Goal: Information Seeking & Learning: Learn about a topic

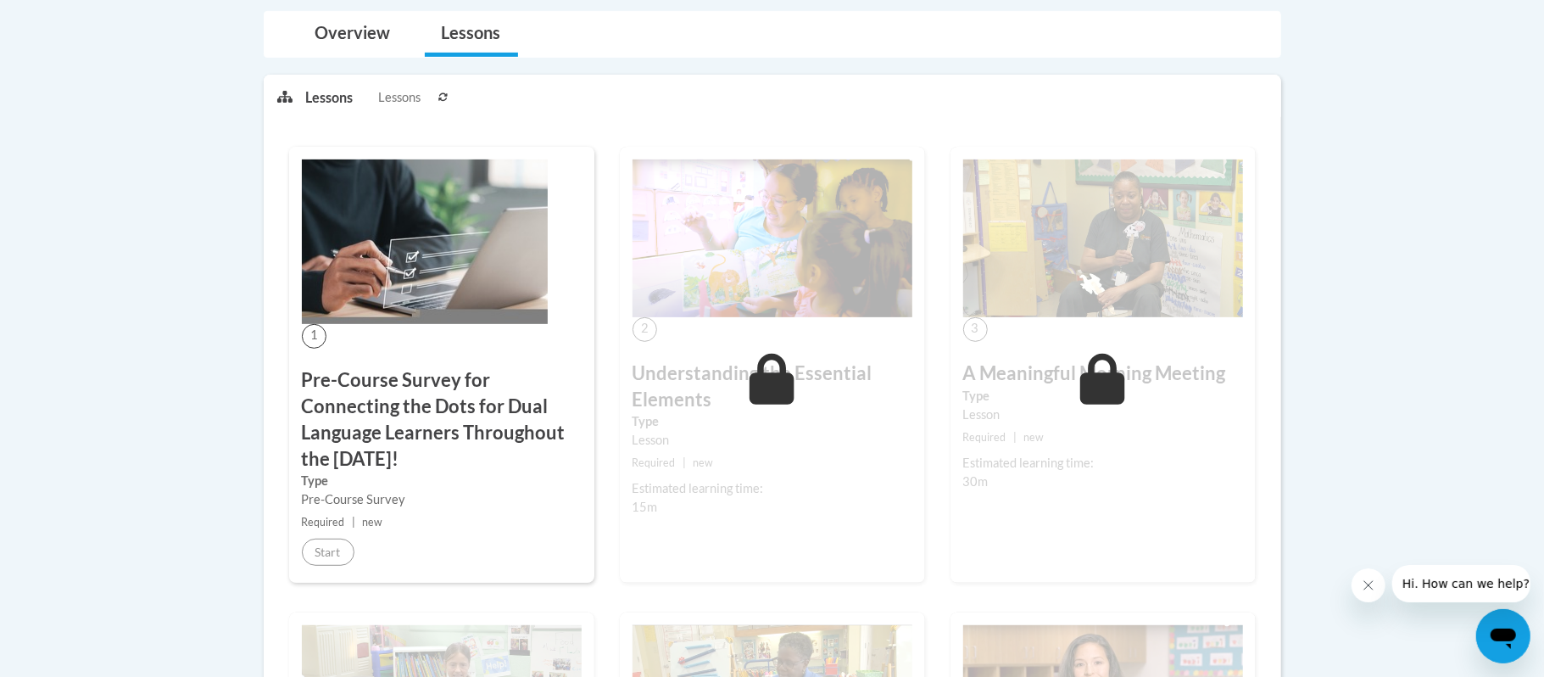
scroll to position [426, 0]
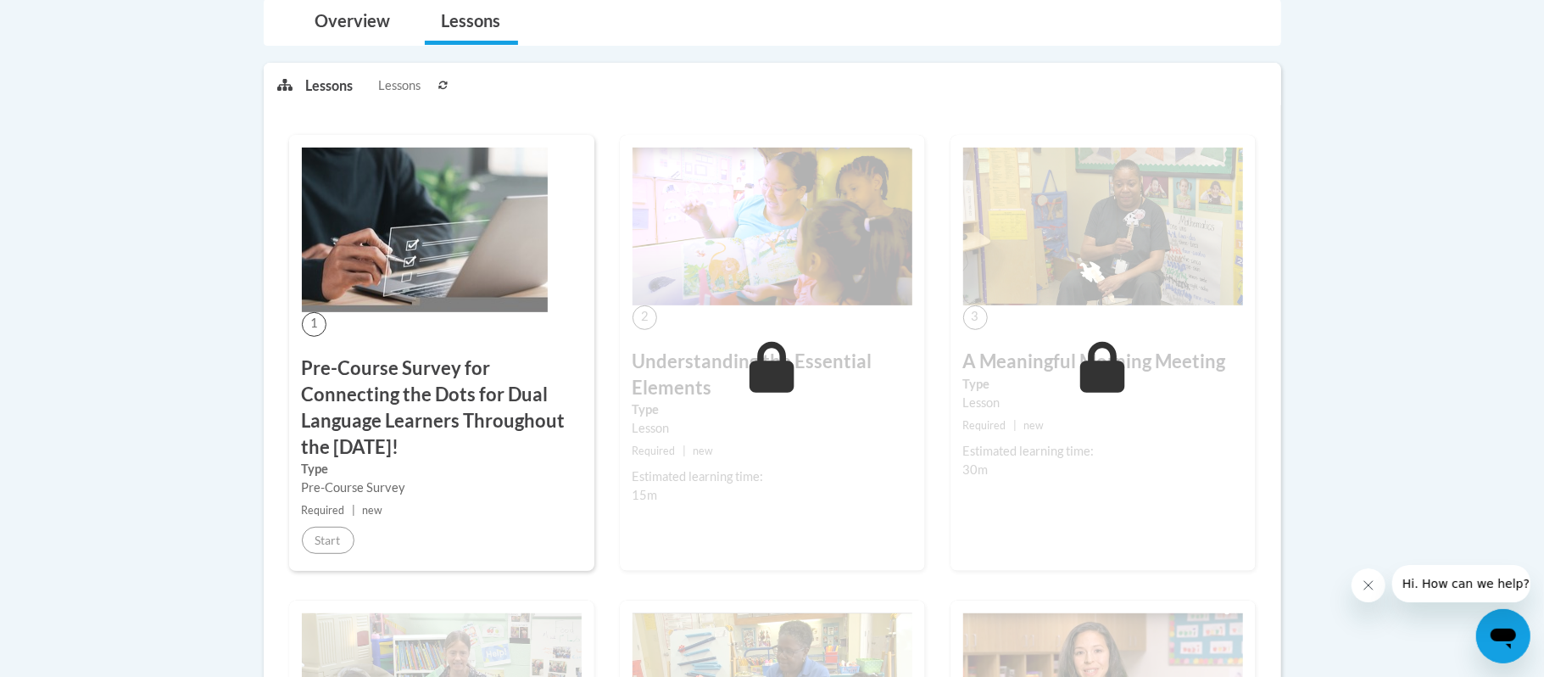
click at [410, 309] on img at bounding box center [425, 230] width 246 height 165
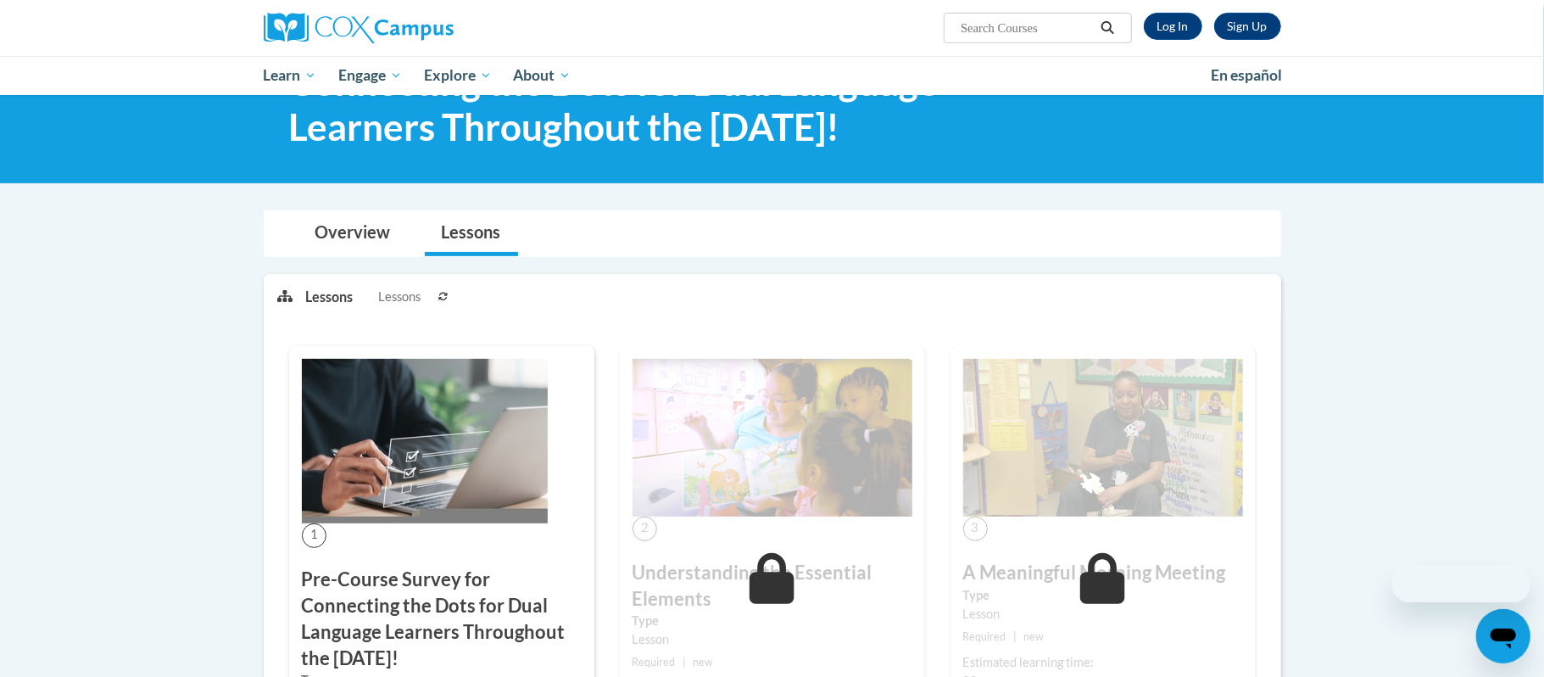
scroll to position [426, 0]
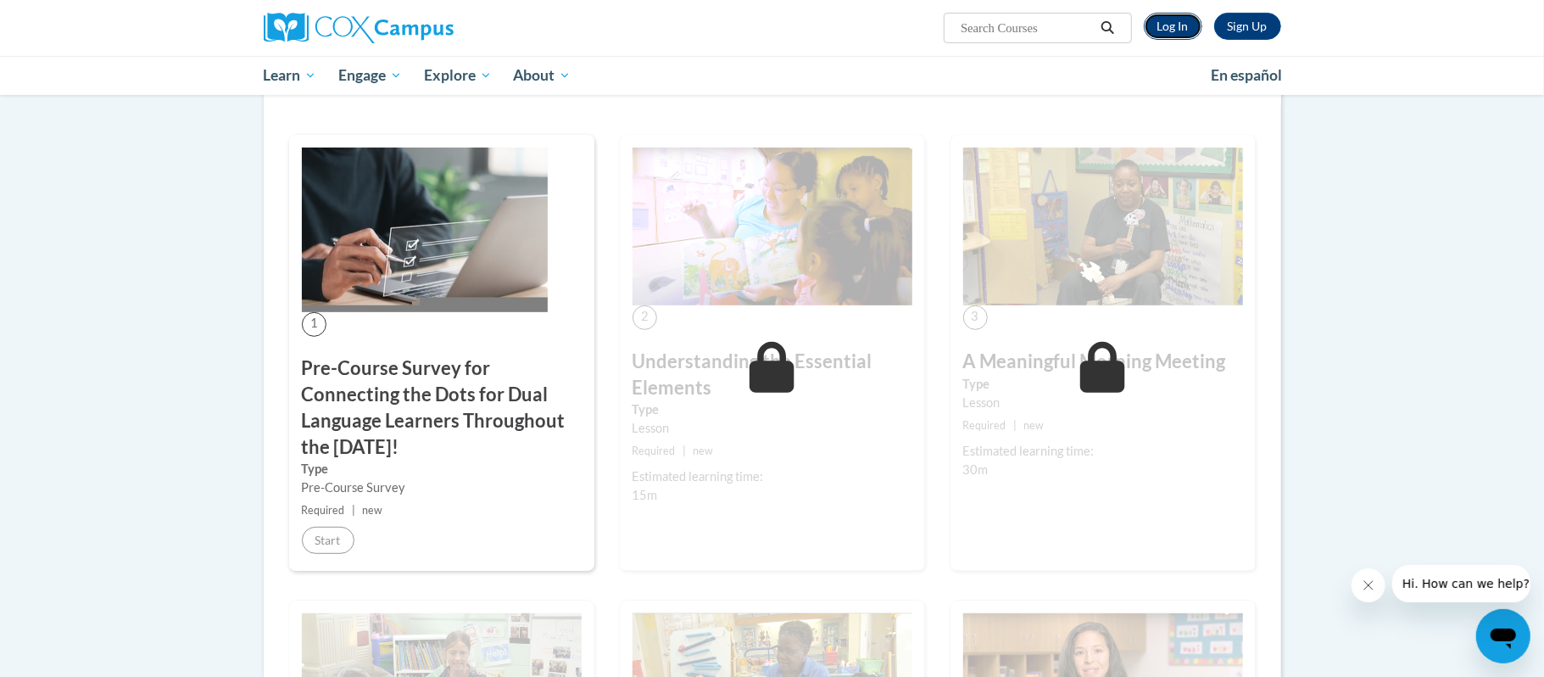
click at [1185, 26] on link "Log In" at bounding box center [1173, 26] width 59 height 27
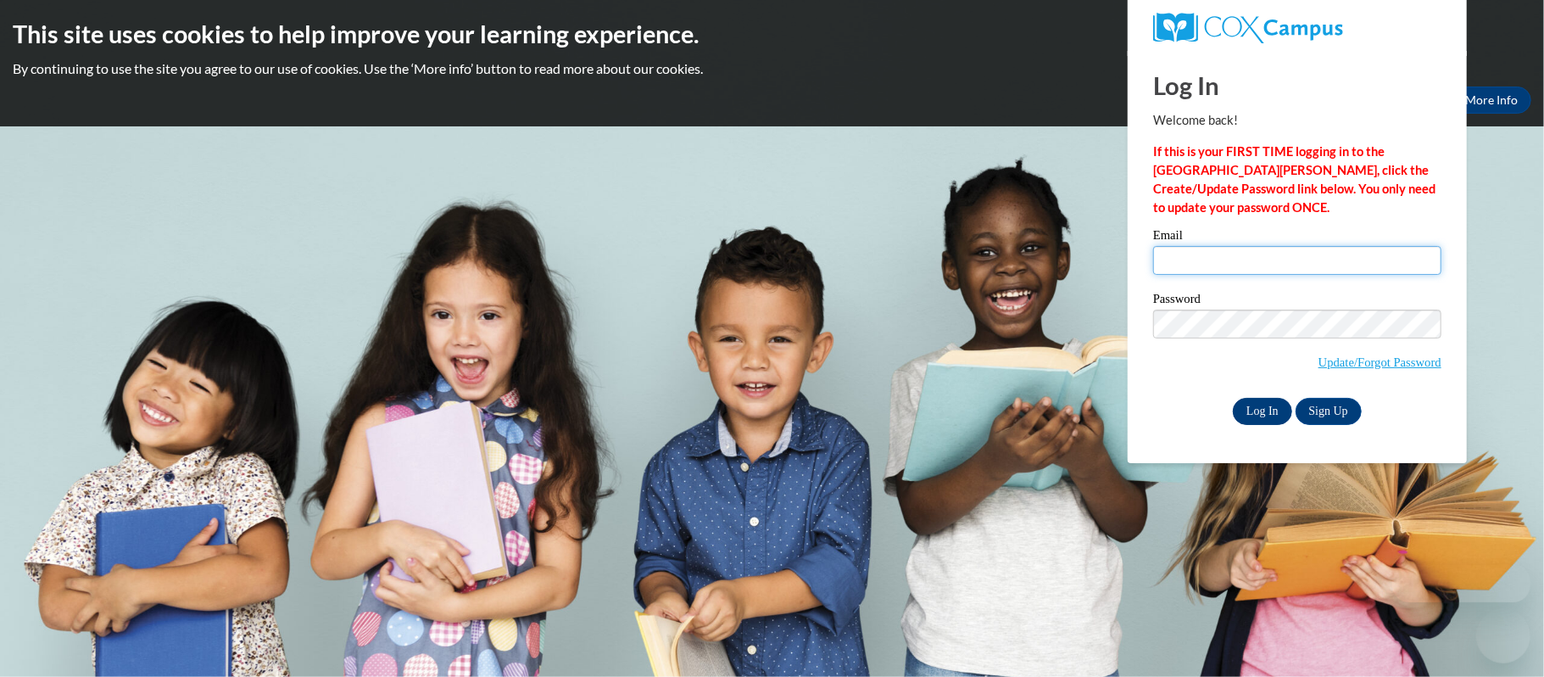
type input "[EMAIL_ADDRESS][DOMAIN_NAME]"
click at [1254, 413] on input "Log In" at bounding box center [1262, 411] width 59 height 27
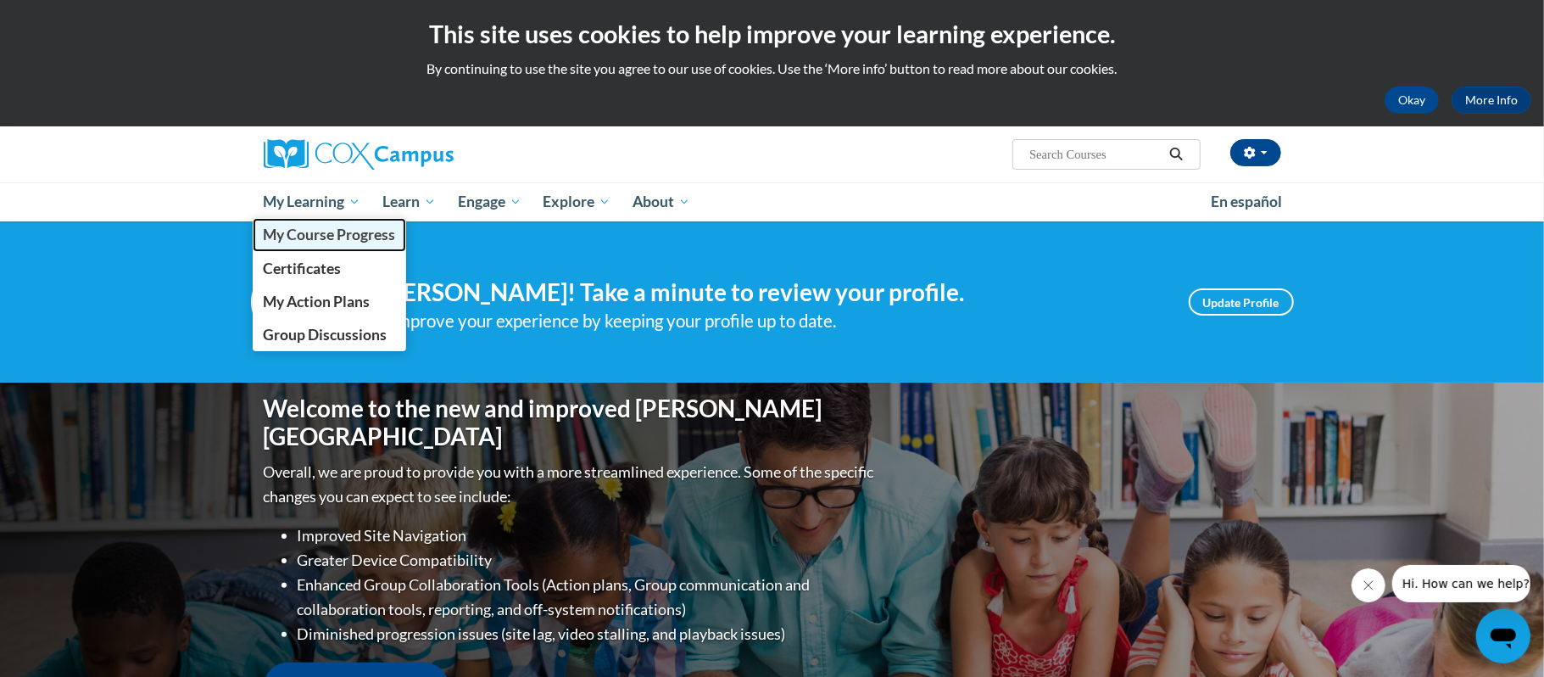
click at [337, 243] on span "My Course Progress" at bounding box center [329, 235] width 132 height 18
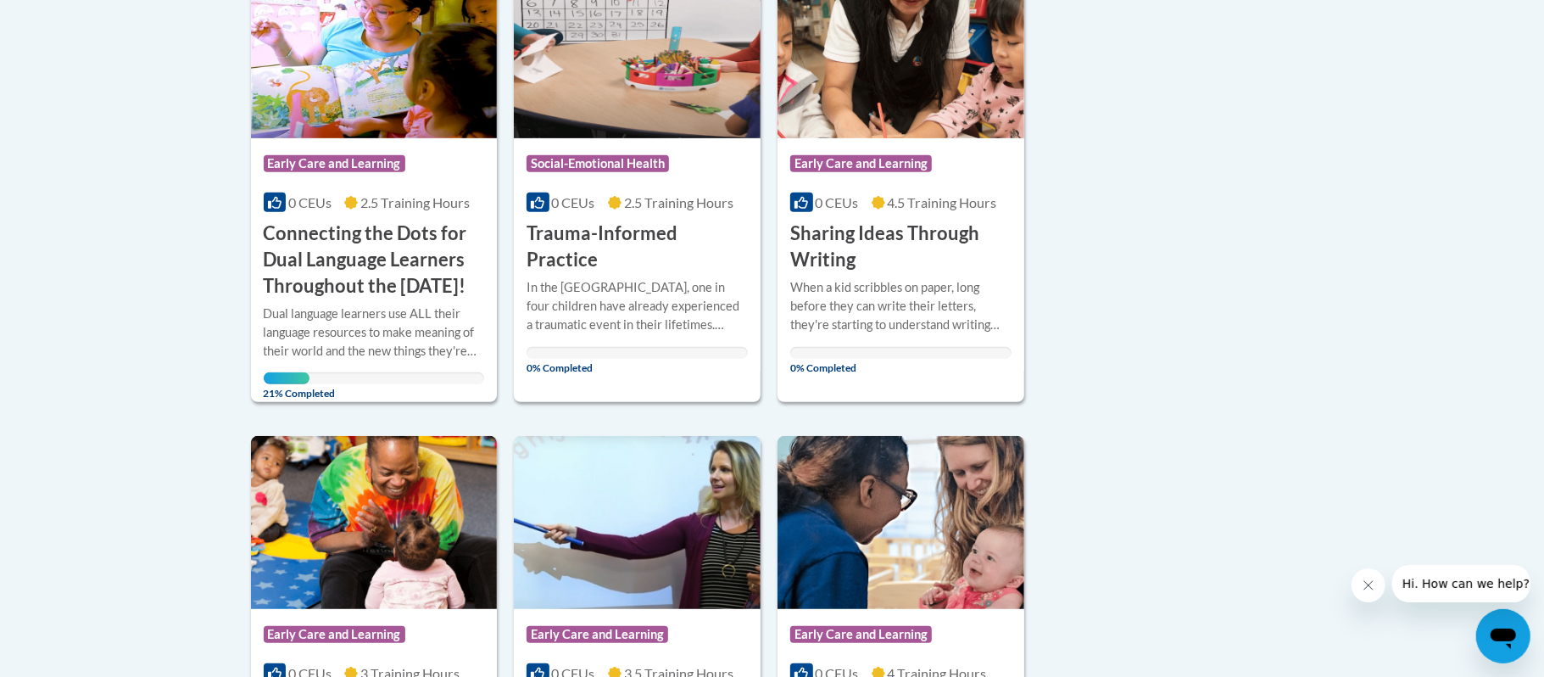
scroll to position [462, 0]
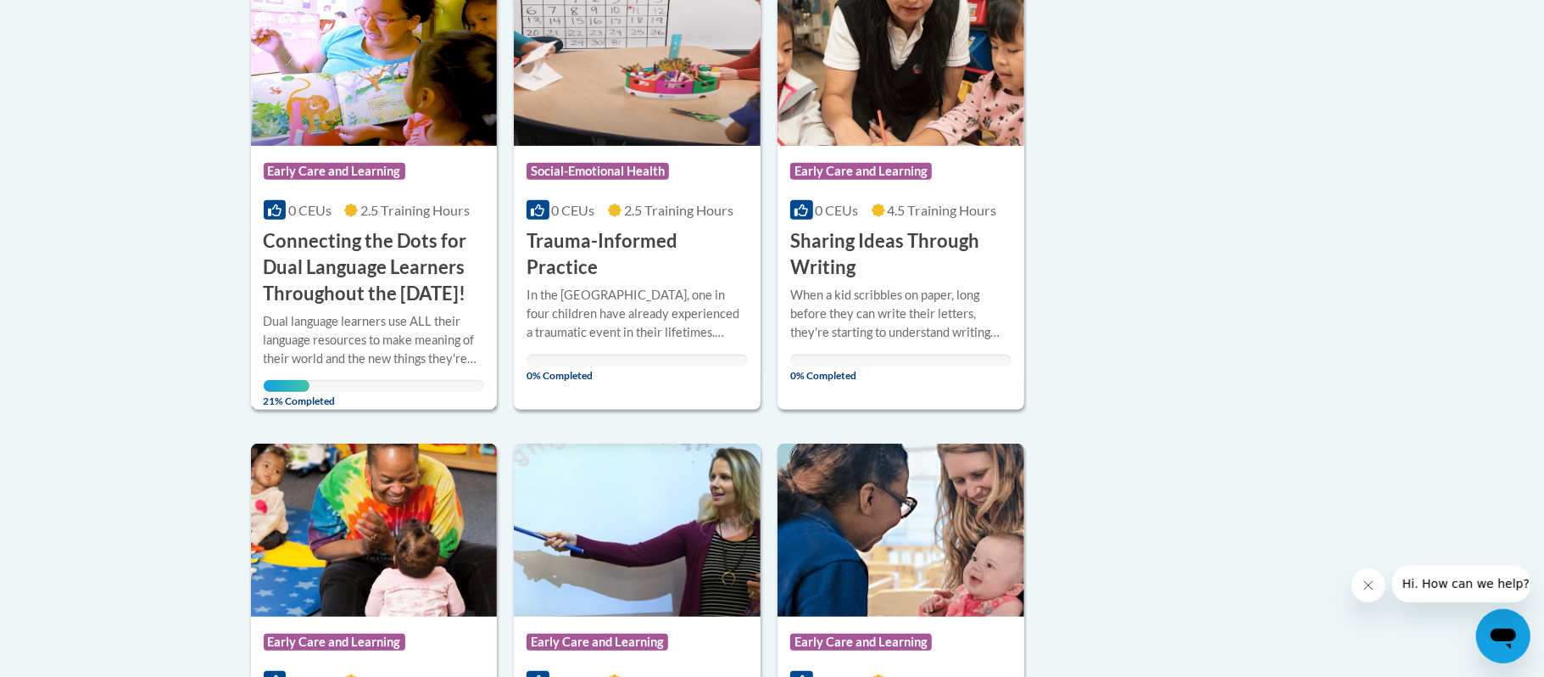
click at [373, 265] on h3 "Connecting the Dots for Dual Language Learners Throughout the [DATE]!" at bounding box center [374, 267] width 221 height 78
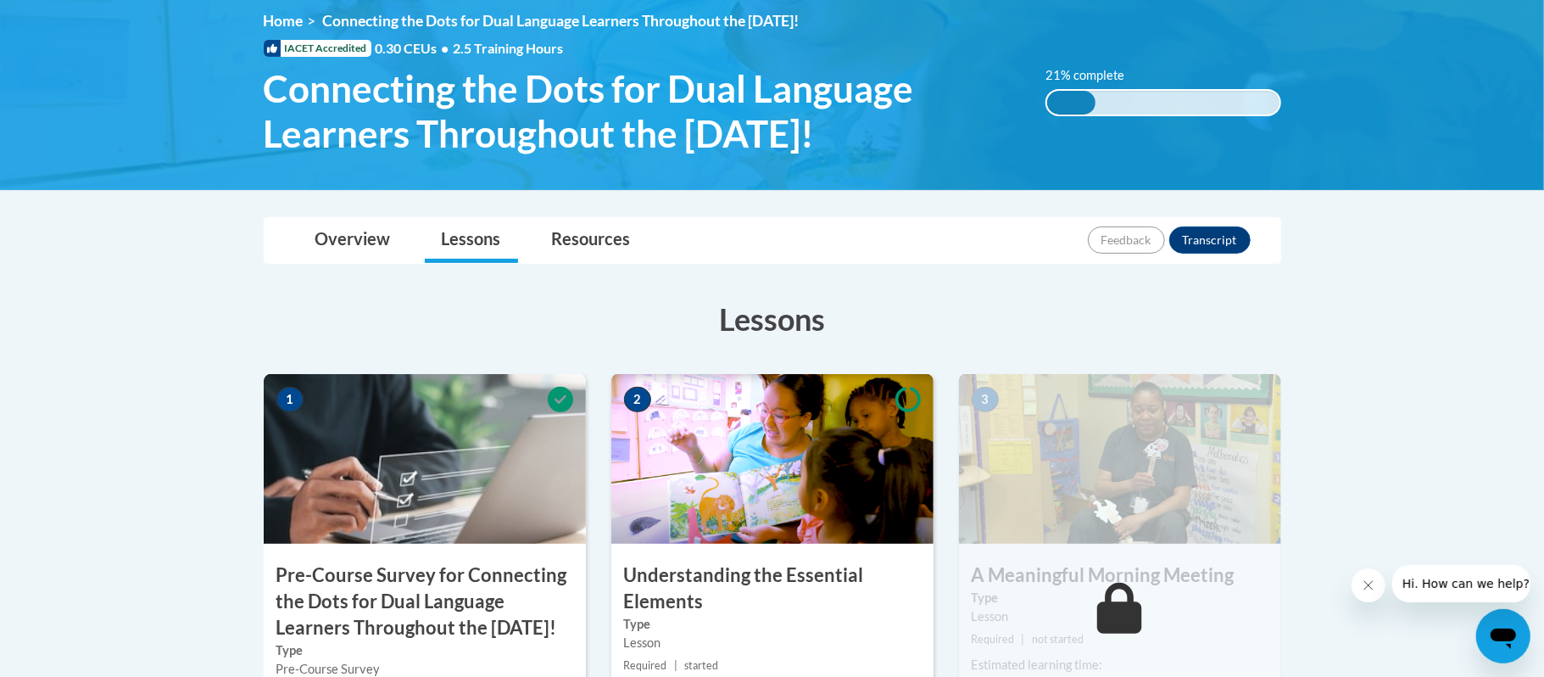
scroll to position [564, 0]
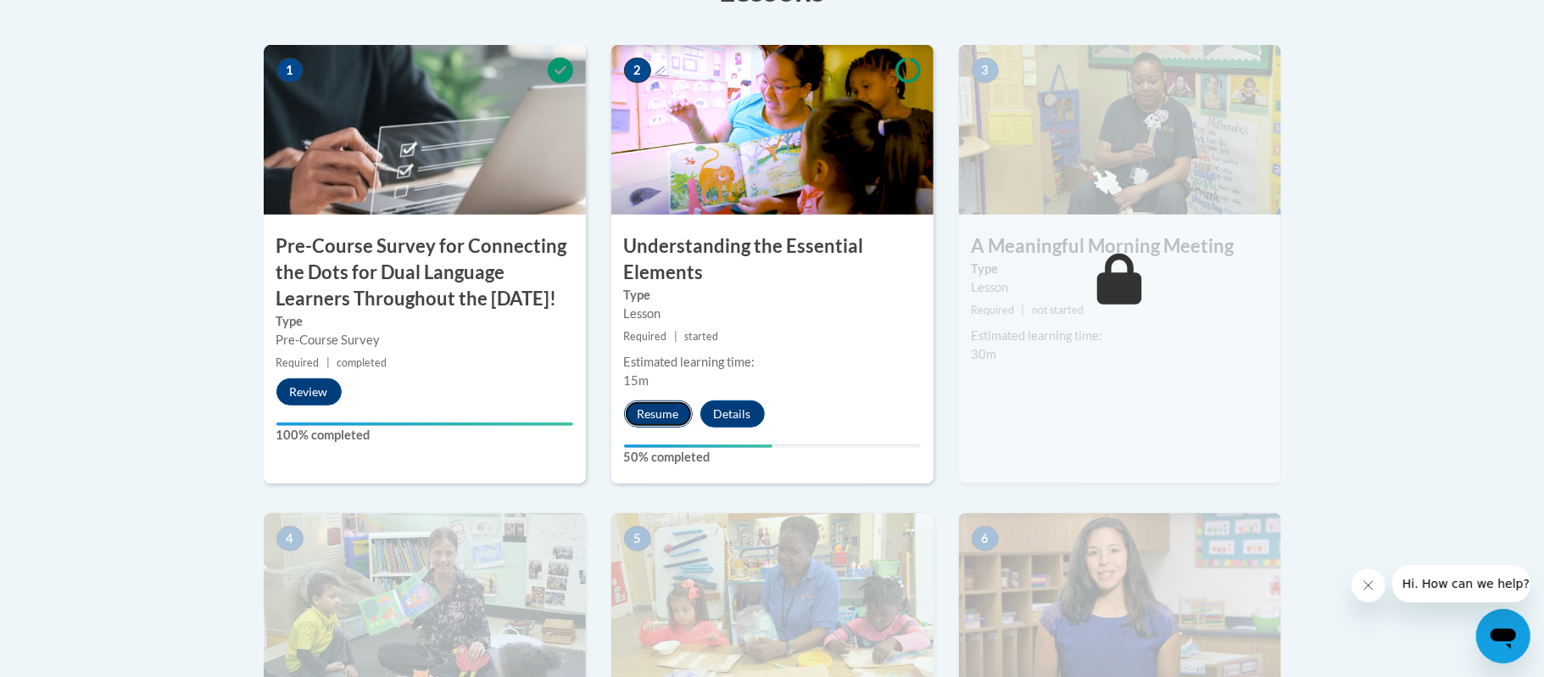
click at [670, 421] on button "Resume" at bounding box center [658, 413] width 69 height 27
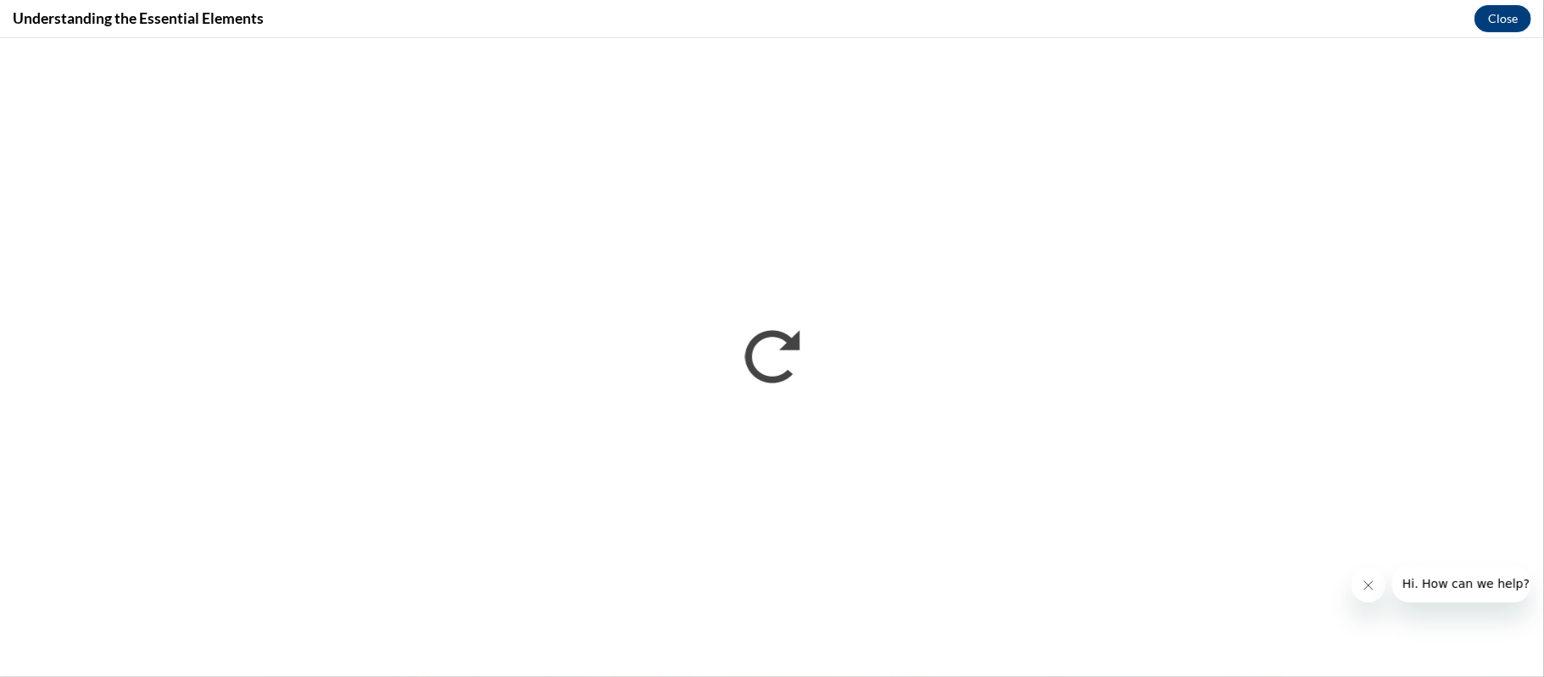
scroll to position [0, 0]
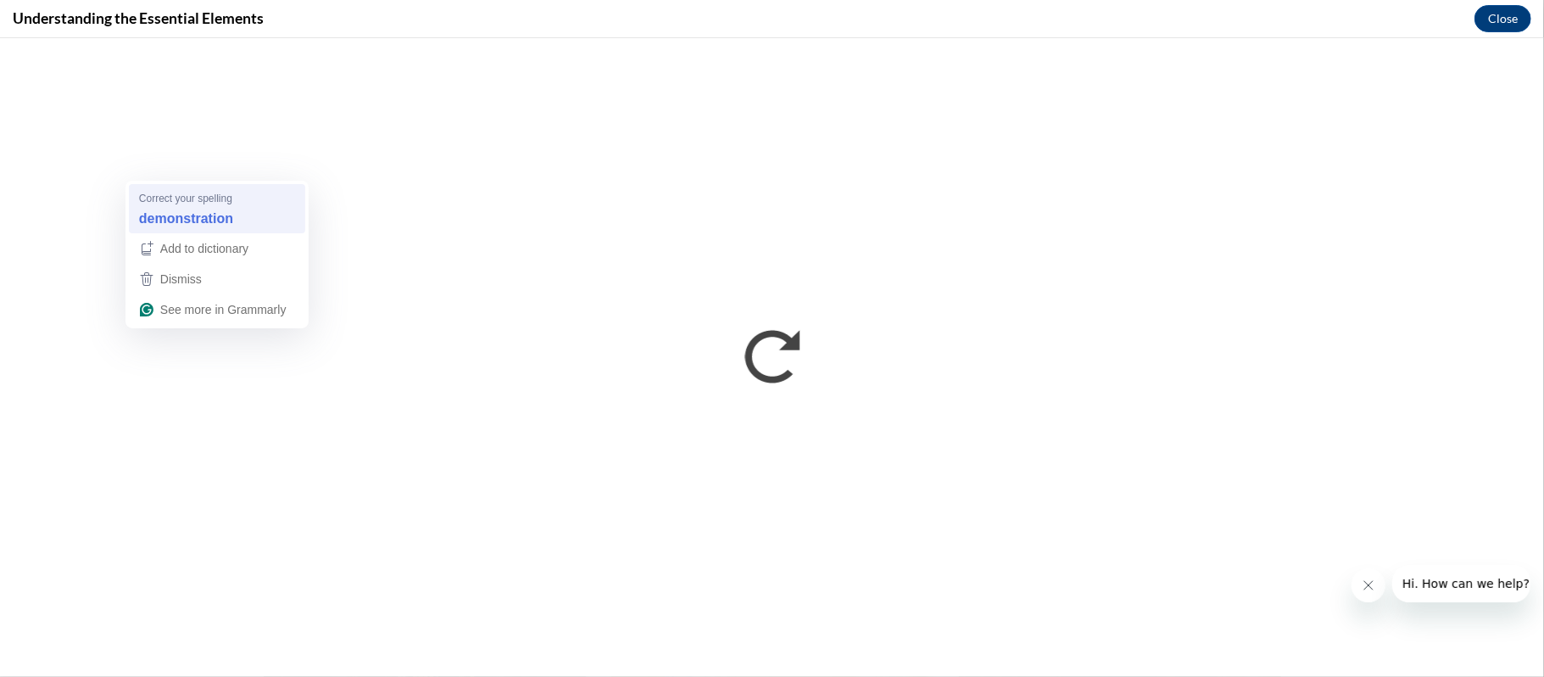
click at [266, 208] on div "demonstration" at bounding box center [217, 219] width 163 height 27
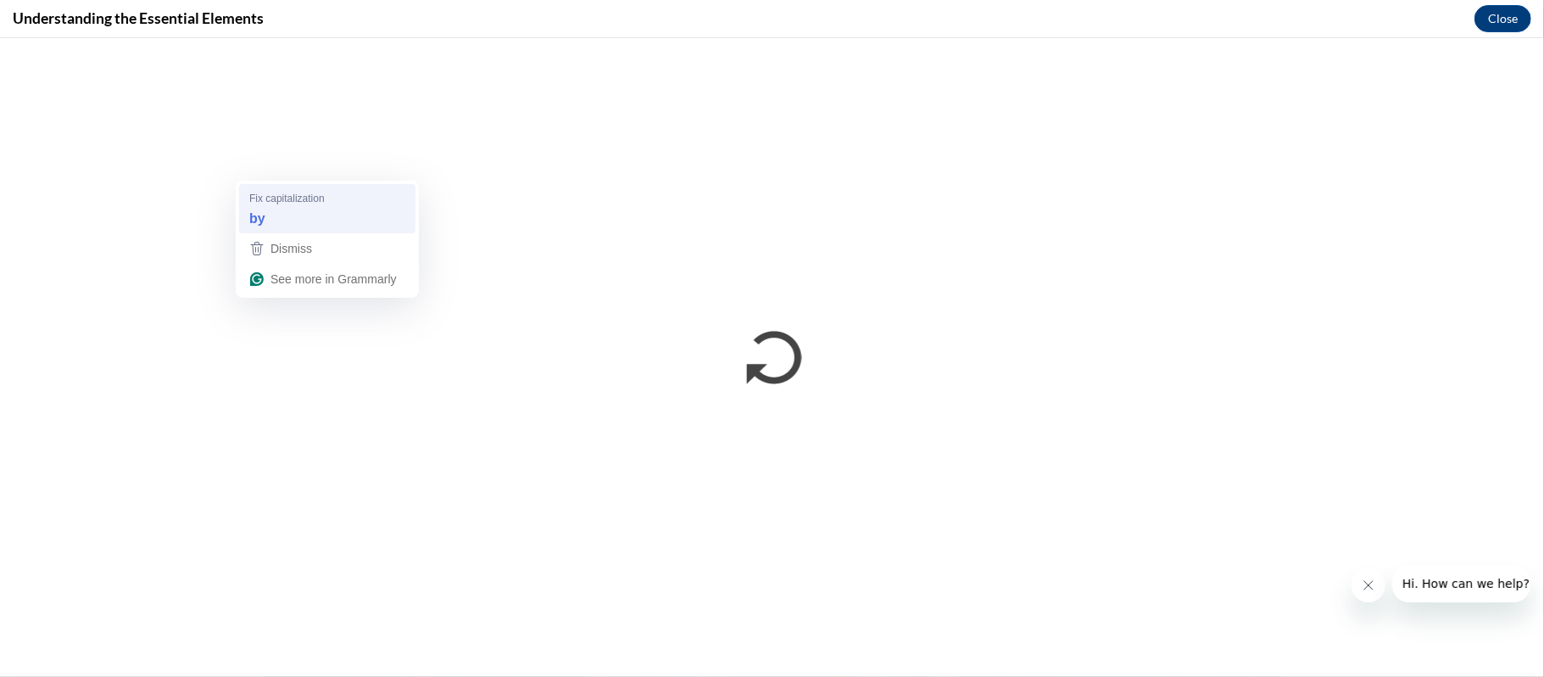
click at [371, 219] on div "by" at bounding box center [327, 219] width 163 height 27
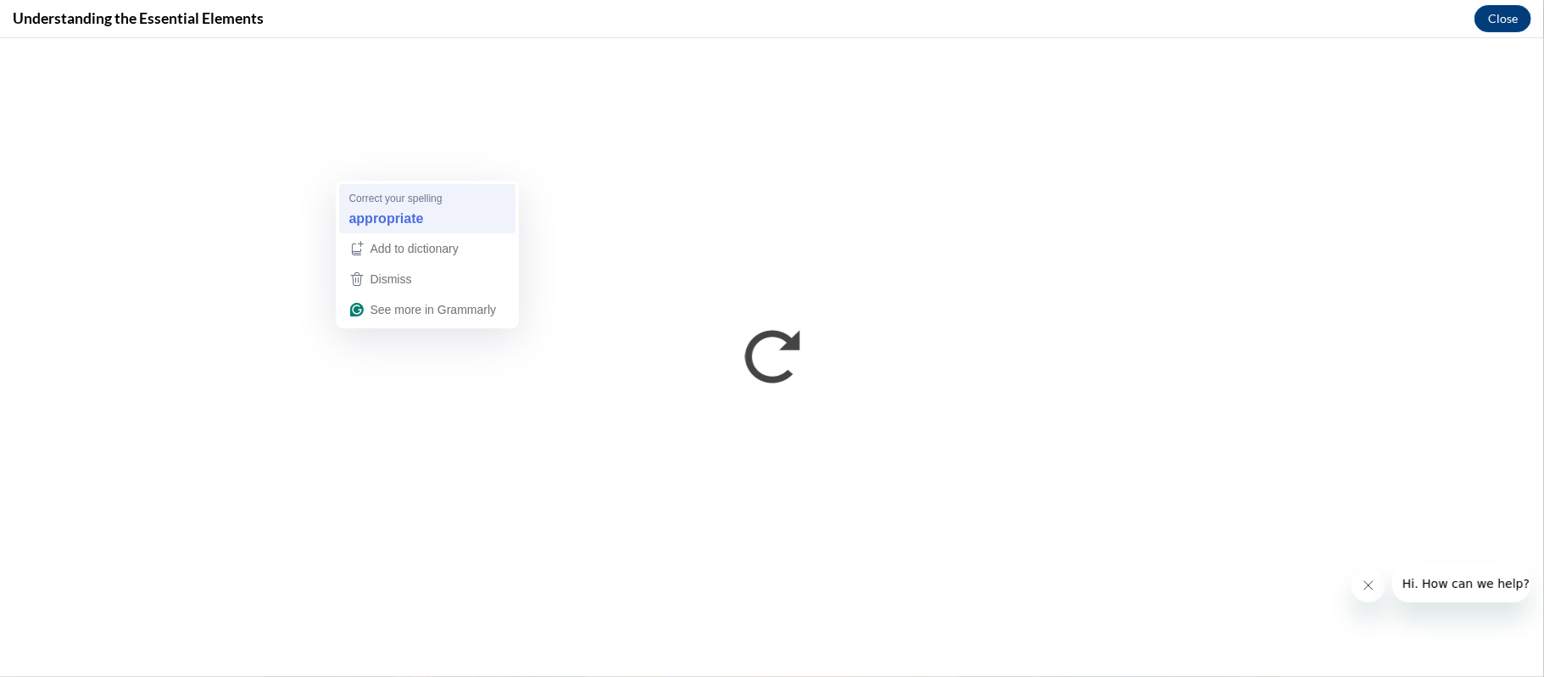
click at [418, 197] on span "Correct your spelling" at bounding box center [395, 199] width 93 height 16
